Goal: Obtain resource: Download file/media

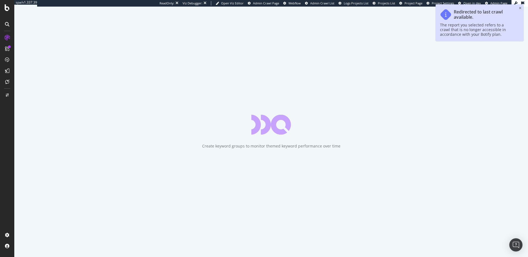
click at [518, 9] on div "Redirected to last crawl available. The report you selected refers to a crawl t…" at bounding box center [480, 22] width 88 height 37
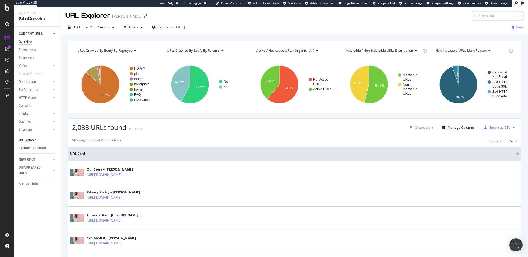
click at [25, 41] on div "Overview" at bounding box center [25, 42] width 13 height 6
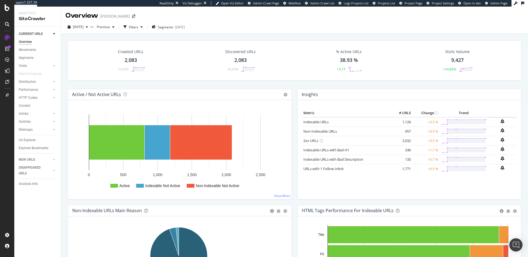
click at [94, 22] on div "[DATE] vs Previous Filters Segments [DATE]" at bounding box center [294, 26] width 467 height 13
click at [90, 24] on div "[DATE]" at bounding box center [77, 27] width 25 height 8
click at [94, 47] on div "[DATE]" at bounding box center [94, 46] width 43 height 5
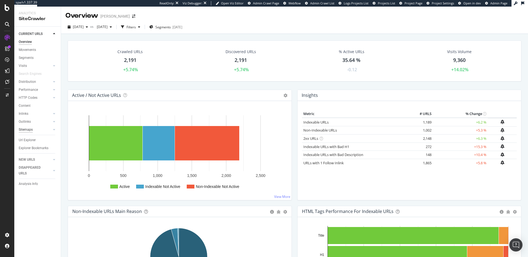
click at [29, 128] on div "Sitemaps" at bounding box center [26, 130] width 14 height 6
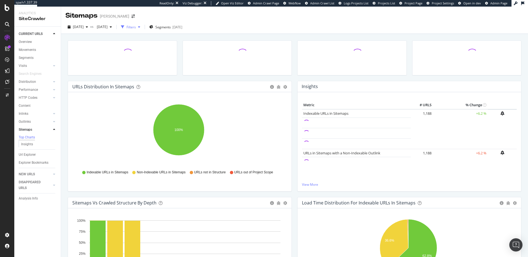
click at [142, 27] on div "button" at bounding box center [139, 26] width 7 height 3
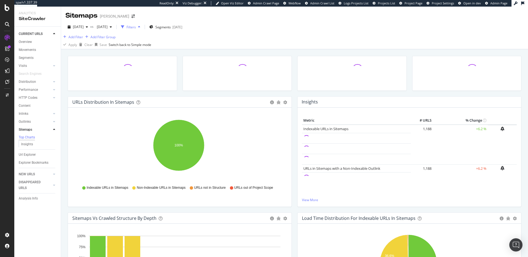
click at [142, 26] on div "button" at bounding box center [139, 26] width 7 height 3
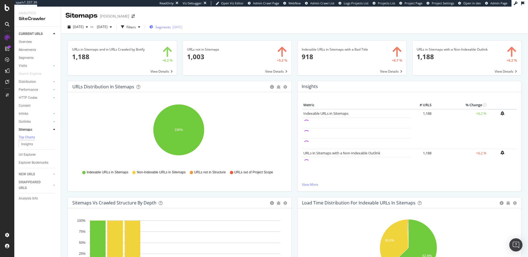
click at [182, 28] on div "[DATE]" at bounding box center [177, 27] width 10 height 5
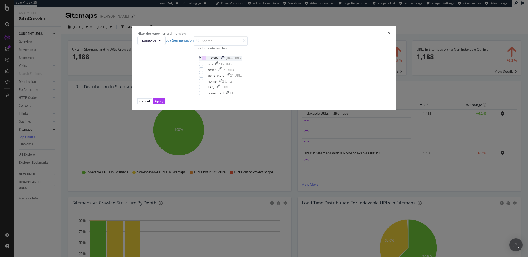
click at [206, 60] on div "modal" at bounding box center [204, 58] width 4 height 4
click at [163, 103] on div "Apply" at bounding box center [159, 101] width 9 height 5
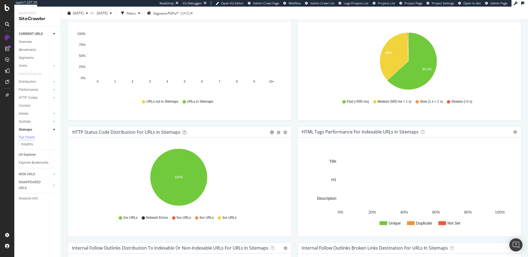
scroll to position [158, 0]
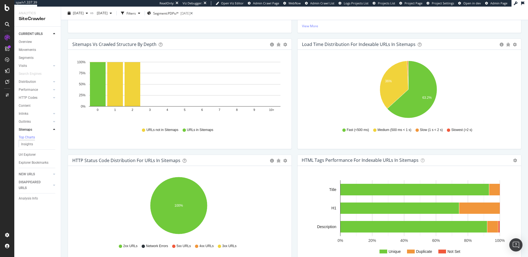
click at [40, 157] on link "Url Explorer" at bounding box center [38, 155] width 38 height 6
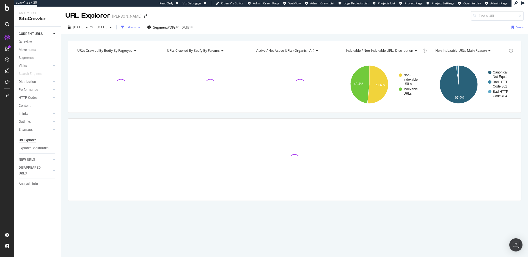
click at [136, 29] on div "Filters" at bounding box center [130, 27] width 9 height 5
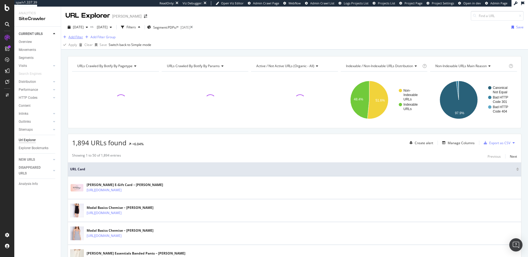
click at [81, 39] on div "Add Filter" at bounding box center [75, 37] width 15 height 5
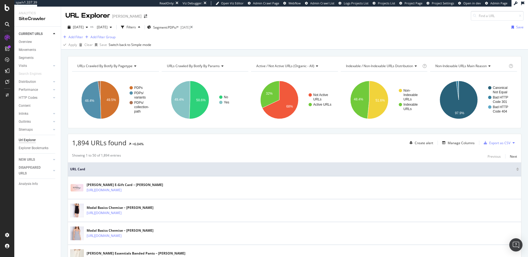
click at [252, 39] on div "Add Filter Add Filter Group" at bounding box center [294, 37] width 467 height 7
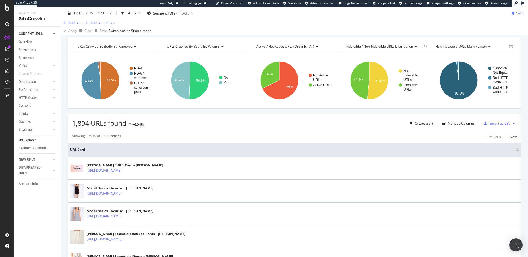
scroll to position [15, 0]
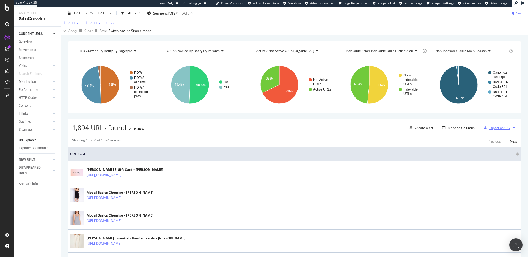
click at [489, 130] on div "Export as CSV" at bounding box center [499, 127] width 21 height 5
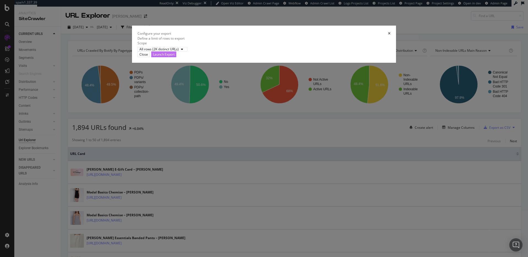
click at [175, 57] on div "Launch Export" at bounding box center [164, 54] width 22 height 5
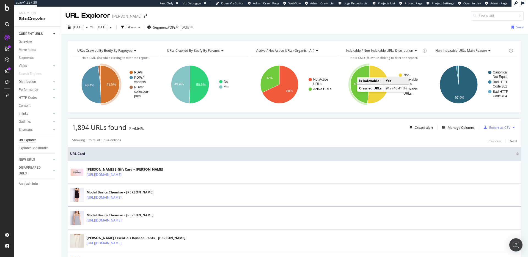
click at [354, 85] on text "48.4%" at bounding box center [358, 84] width 9 height 4
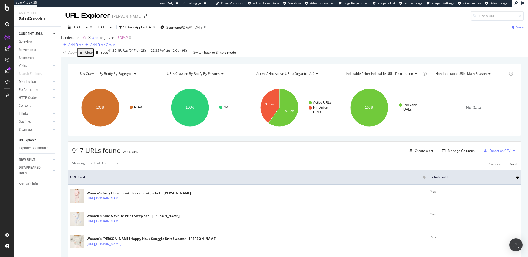
click at [489, 153] on div "Export as CSV" at bounding box center [499, 150] width 21 height 5
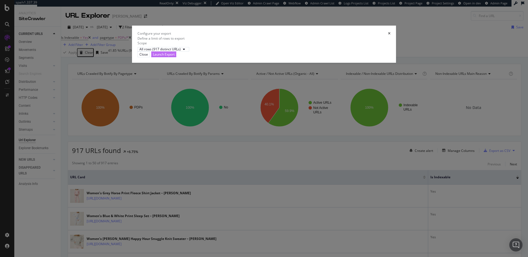
click at [175, 57] on div "Launch Export" at bounding box center [164, 54] width 22 height 5
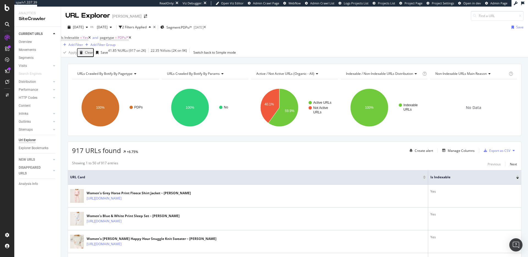
click at [91, 39] on icon at bounding box center [89, 37] width 2 height 3
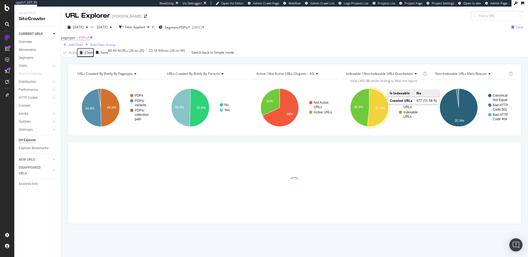
click at [381, 114] on icon "A chart." at bounding box center [377, 108] width 21 height 38
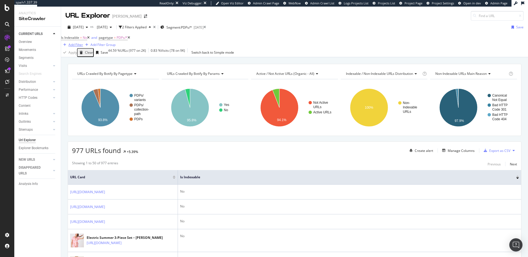
click at [83, 42] on div "Add Filter" at bounding box center [75, 44] width 15 height 5
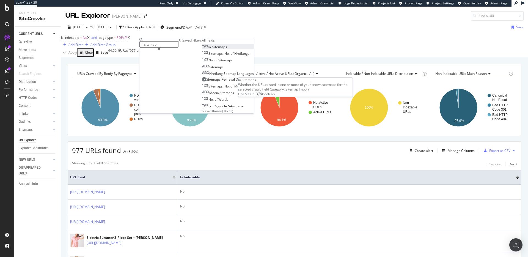
type input "in sitemap"
click at [202, 49] on div "In Sitemaps" at bounding box center [214, 47] width 25 height 5
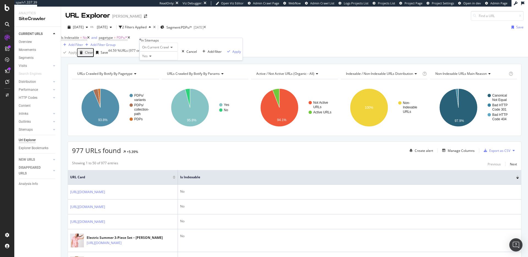
click at [147, 58] on span "Yes" at bounding box center [144, 56] width 5 height 5
click at [156, 66] on div "Yes" at bounding box center [159, 63] width 38 height 6
click at [232, 54] on div "Apply" at bounding box center [236, 51] width 9 height 5
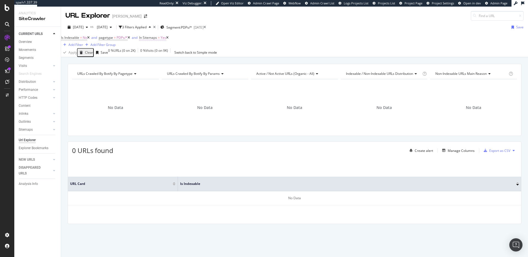
click at [160, 40] on span "=" at bounding box center [159, 37] width 2 height 5
drag, startPoint x: 162, startPoint y: 64, endPoint x: 162, endPoint y: 67, distance: 3.3
click at [161, 57] on icon at bounding box center [159, 55] width 4 height 3
click at [161, 71] on div "No" at bounding box center [168, 68] width 38 height 6
click at [242, 53] on div "Apply" at bounding box center [246, 50] width 9 height 5
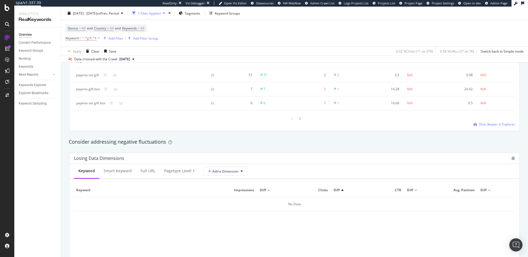
scroll to position [561, 0]
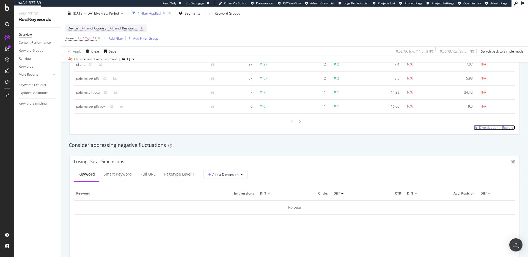
click at [495, 127] on span "Dive deeper in Explorer" at bounding box center [497, 127] width 36 height 5
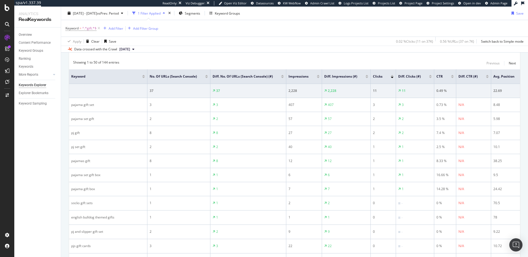
scroll to position [128, 0]
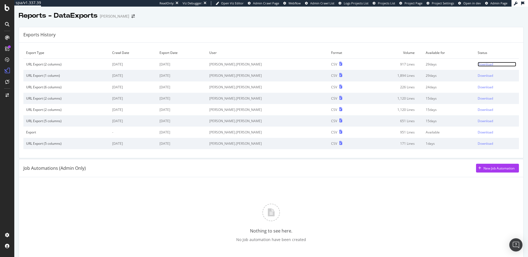
click at [478, 65] on div "Download" at bounding box center [485, 64] width 15 height 5
